Goal: Find specific page/section: Find specific page/section

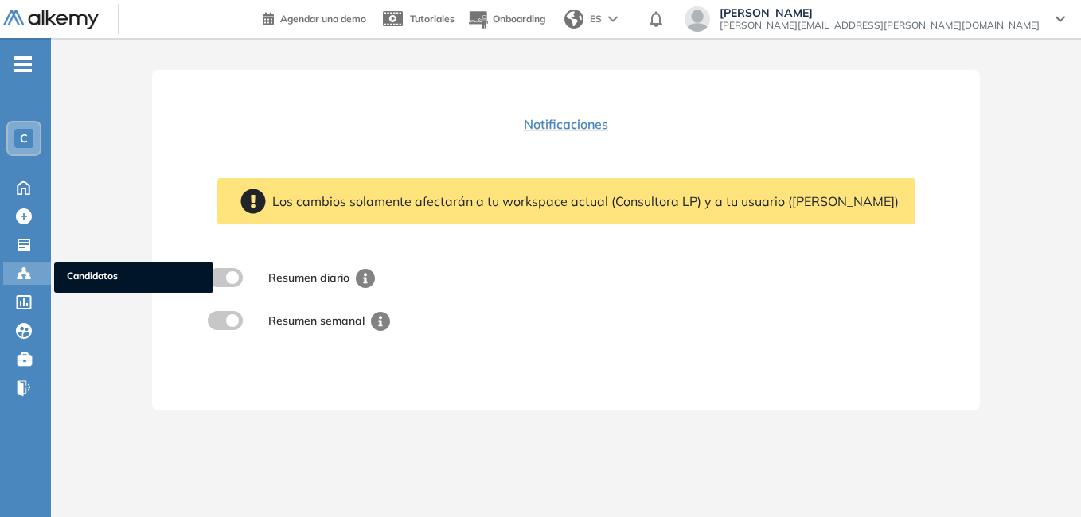
click at [92, 274] on span "Candidatos" at bounding box center [134, 278] width 134 height 18
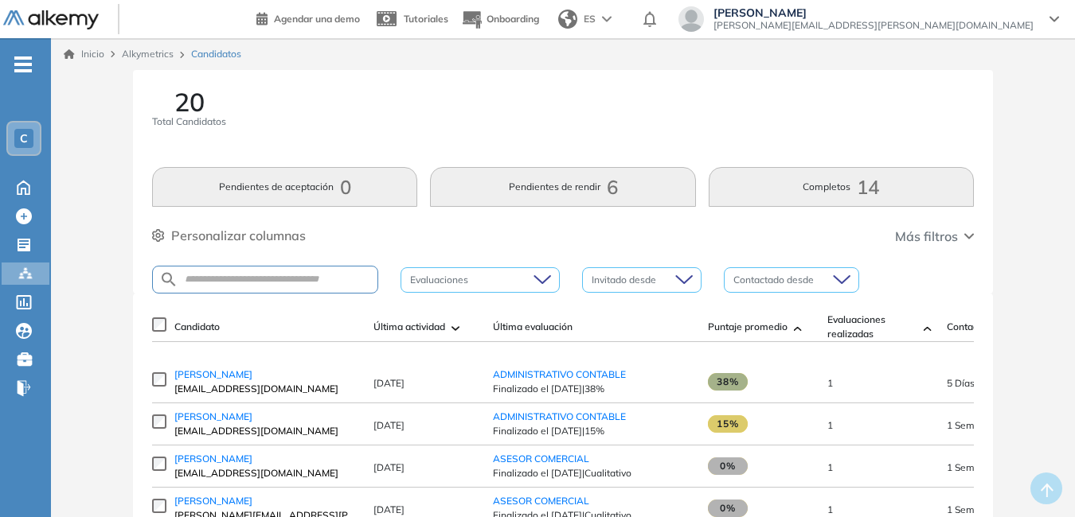
click at [29, 148] on div "C" at bounding box center [24, 139] width 32 height 32
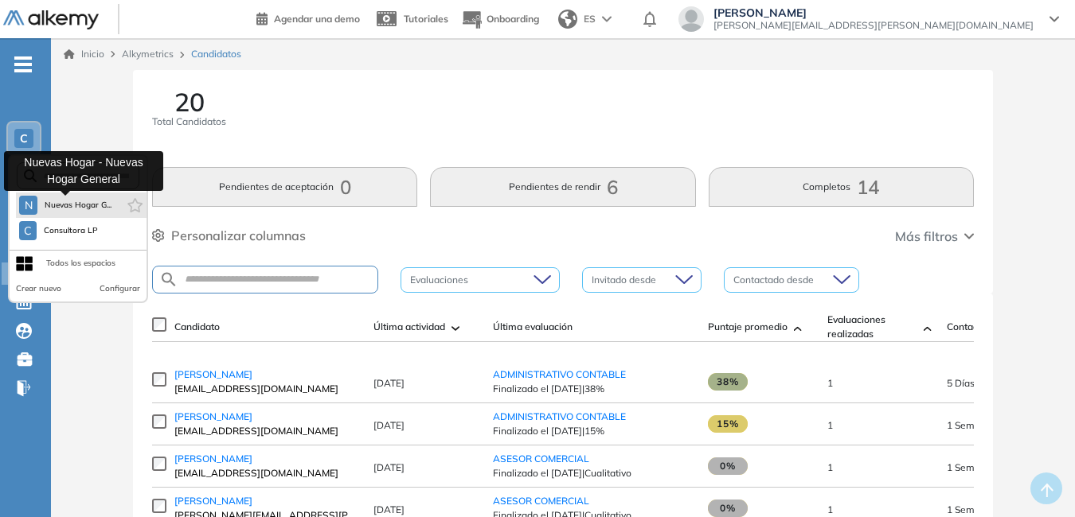
click at [58, 205] on span "Nuevas Hogar G..." at bounding box center [78, 205] width 68 height 13
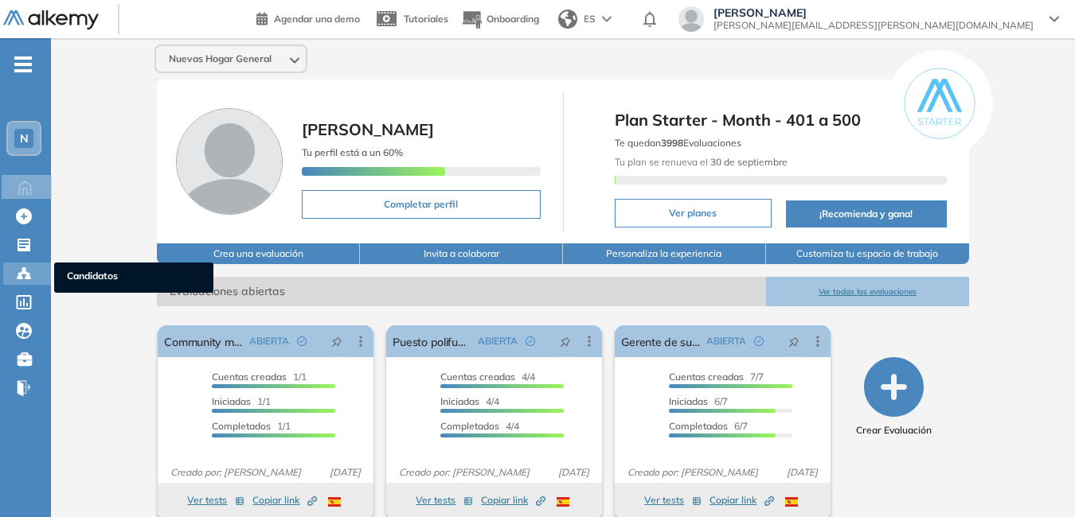
click at [84, 270] on span "Candidatos" at bounding box center [134, 278] width 134 height 18
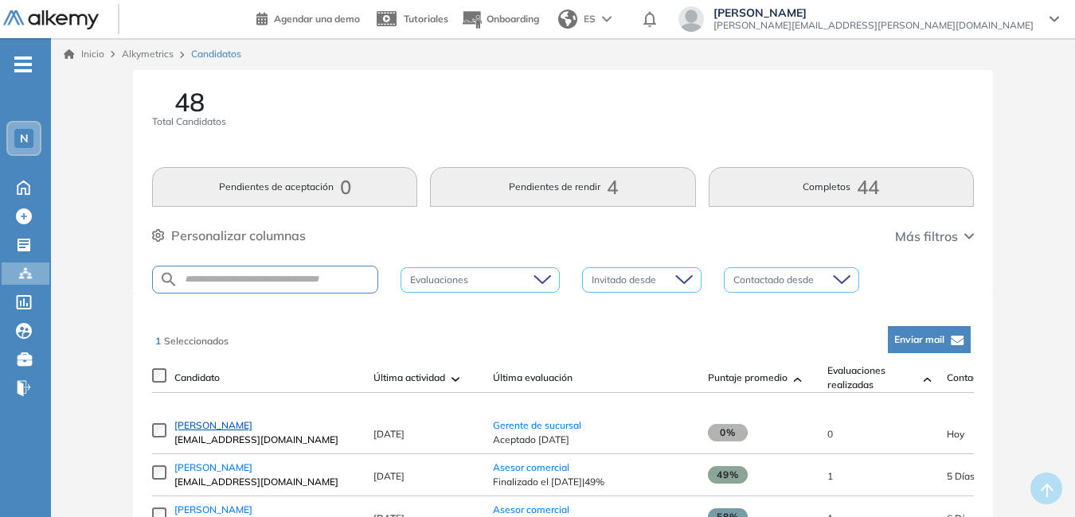
click at [202, 430] on span "[PERSON_NAME]" at bounding box center [213, 426] width 78 height 12
